Goal: Check status: Check status

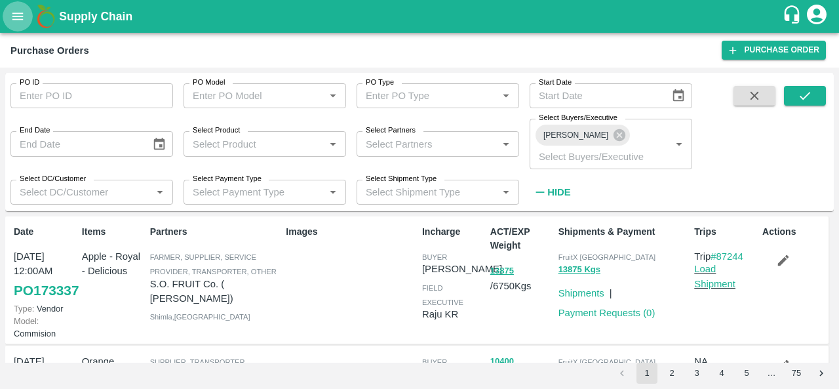
click at [13, 26] on button "open drawer" at bounding box center [18, 16] width 30 height 30
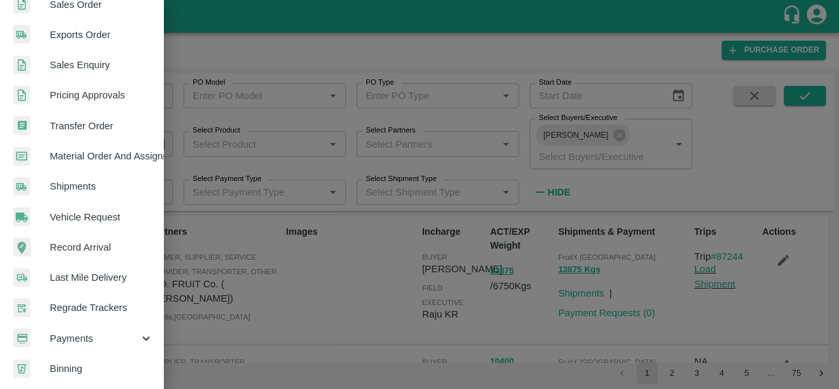
scroll to position [328, 0]
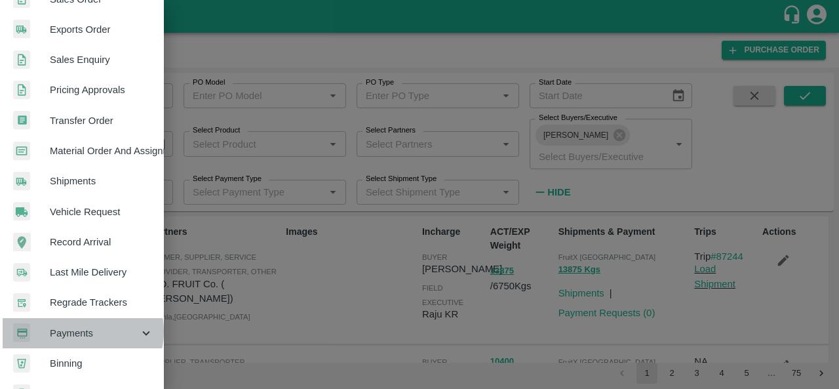
click at [79, 331] on span "Payments" at bounding box center [94, 333] width 89 height 14
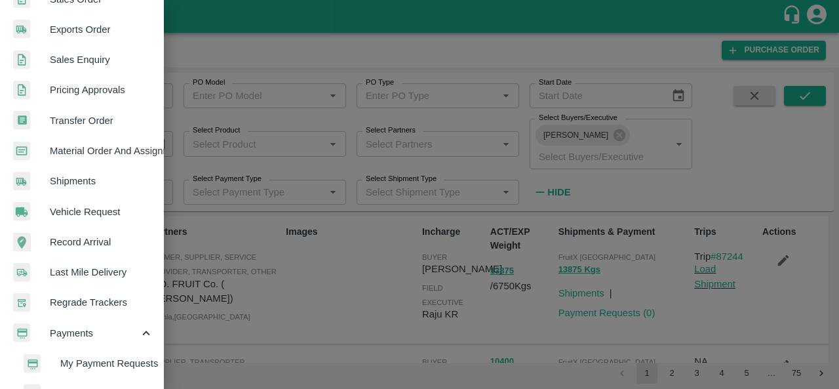
click at [104, 357] on span "My Payment Requests" at bounding box center [106, 363] width 93 height 14
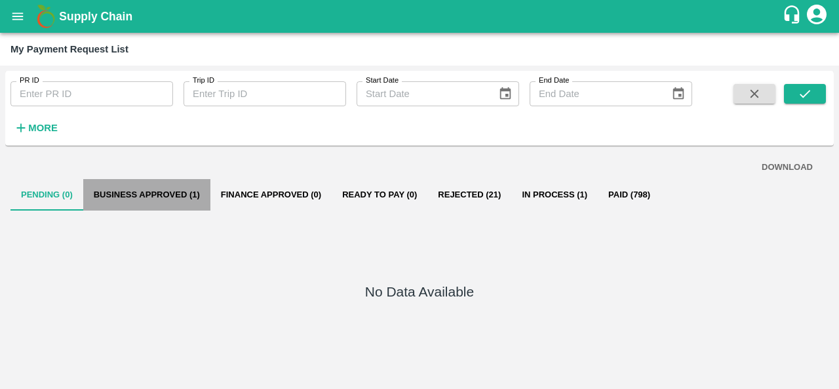
click at [149, 191] on button "Business Approved (1)" at bounding box center [146, 194] width 127 height 31
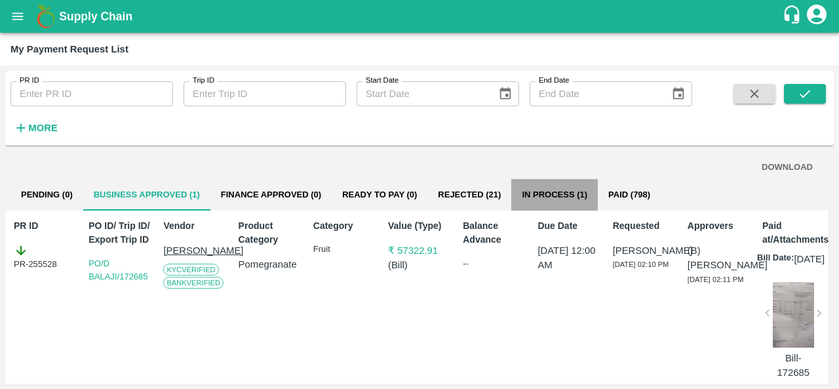
click at [566, 196] on button "In Process (1)" at bounding box center [554, 194] width 87 height 31
